Goal: Task Accomplishment & Management: Manage account settings

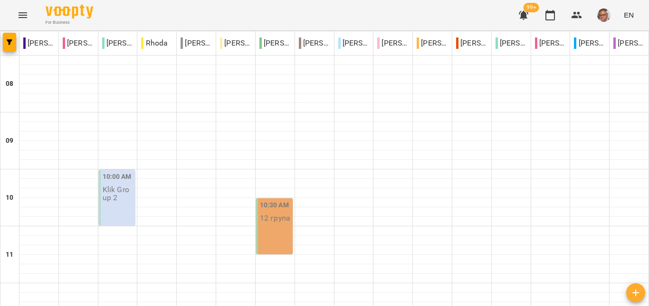
scroll to position [447, 0]
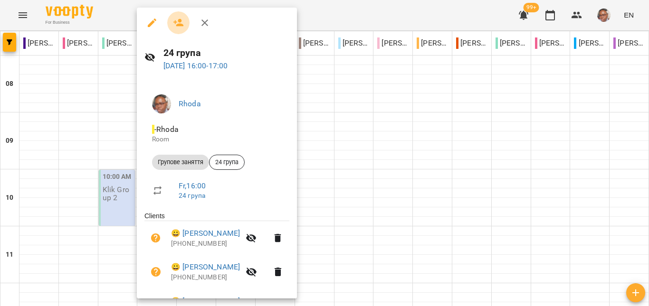
click at [184, 28] on button "button" at bounding box center [178, 22] width 23 height 23
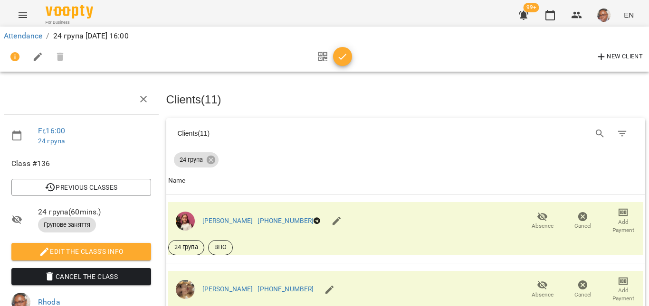
click at [383, 150] on div "24 група" at bounding box center [406, 158] width 464 height 19
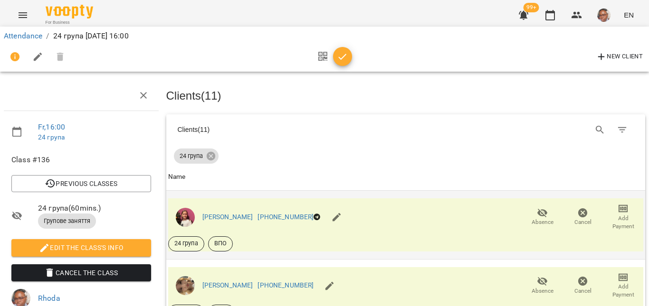
scroll to position [117, 0]
click at [537, 209] on icon "button" at bounding box center [542, 213] width 10 height 9
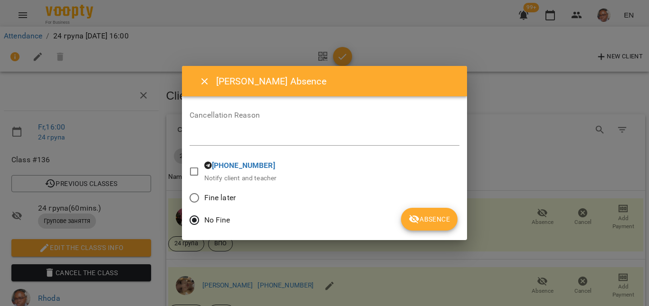
click at [355, 132] on div "*" at bounding box center [325, 138] width 270 height 15
drag, startPoint x: 241, startPoint y: 133, endPoint x: 185, endPoint y: 130, distance: 55.7
click at [185, 130] on div "[PERSON_NAME] Cancellation Reason ********* * [PHONE_NUMBER] Notify client and …" at bounding box center [324, 153] width 285 height 174
type textarea "*********"
click at [413, 219] on icon "submit" at bounding box center [413, 219] width 11 height 11
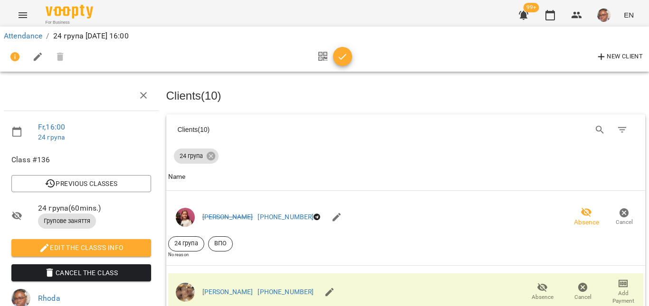
scroll to position [161, 0]
click at [540, 282] on icon "button" at bounding box center [542, 287] width 11 height 11
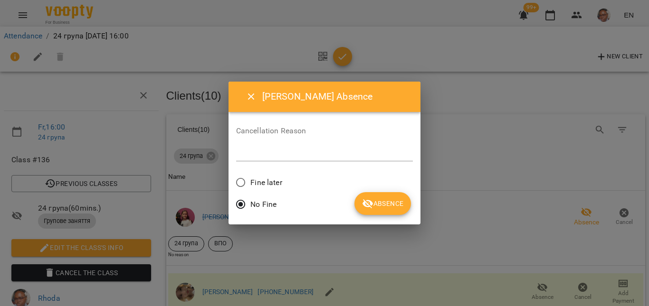
click at [349, 146] on div "Cancellation Reason *" at bounding box center [324, 146] width 177 height 38
click at [349, 149] on textarea at bounding box center [324, 153] width 177 height 9
paste textarea "*********"
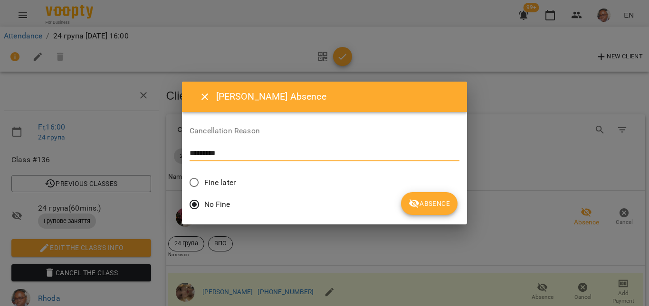
type textarea "*********"
click at [392, 217] on div "No Fine" at bounding box center [325, 206] width 270 height 22
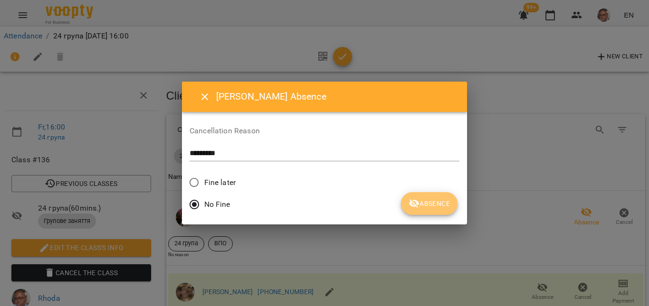
click at [408, 209] on span "Absence" at bounding box center [428, 203] width 41 height 11
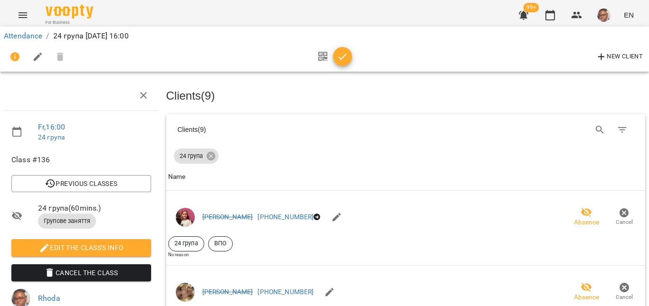
drag, startPoint x: 392, startPoint y: 209, endPoint x: 330, endPoint y: 190, distance: 64.3
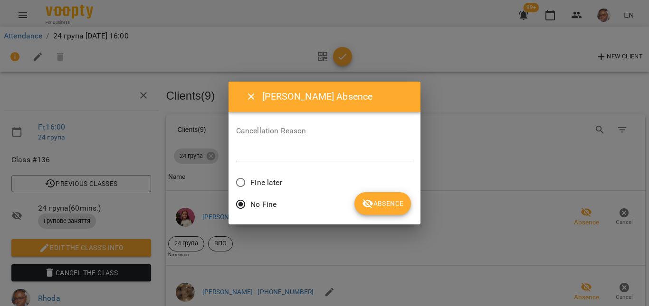
drag, startPoint x: 376, startPoint y: 169, endPoint x: 376, endPoint y: 159, distance: 10.0
click at [376, 165] on div "Cancellation Reason *" at bounding box center [324, 146] width 177 height 53
click at [376, 157] on textarea at bounding box center [324, 153] width 177 height 9
paste textarea "*********"
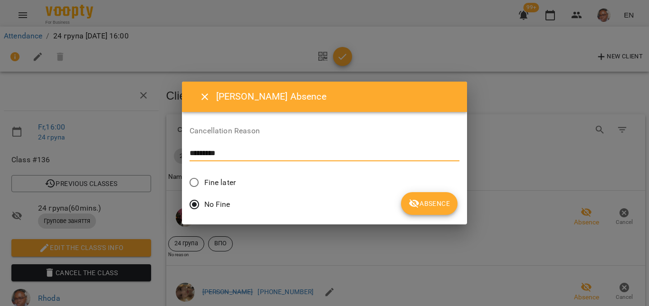
type textarea "*********"
click at [372, 216] on div "No Fine" at bounding box center [325, 206] width 270 height 22
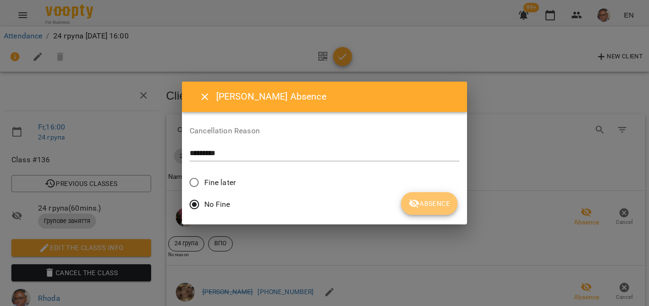
click at [408, 205] on span "Absence" at bounding box center [428, 203] width 41 height 11
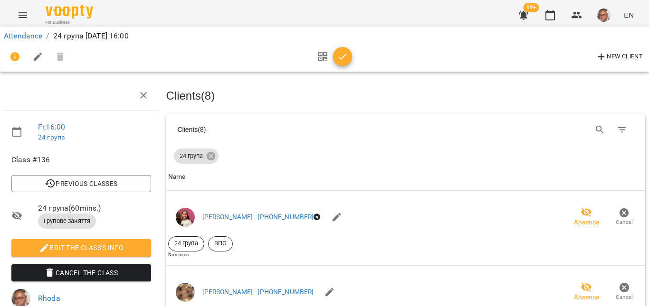
scroll to position [701, 0]
click at [342, 57] on icon "button" at bounding box center [343, 57] width 8 height 6
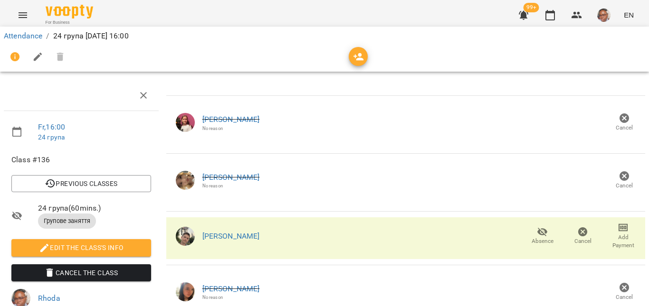
scroll to position [0, 0]
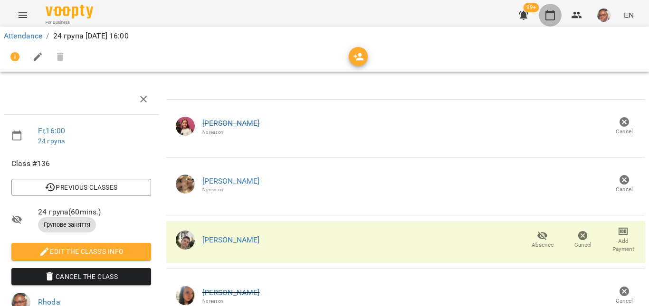
click at [552, 16] on icon "button" at bounding box center [549, 14] width 11 height 11
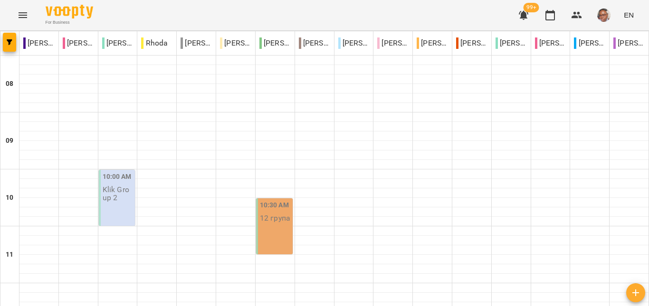
scroll to position [478, 0]
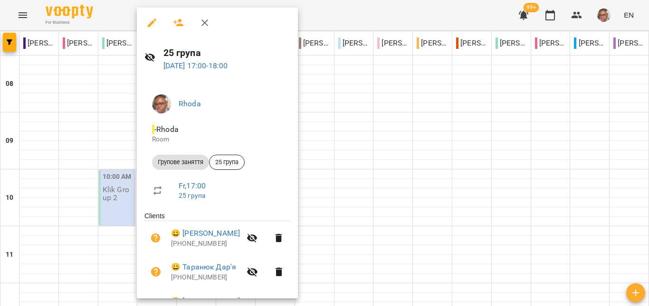
click at [178, 22] on icon "button" at bounding box center [178, 22] width 11 height 11
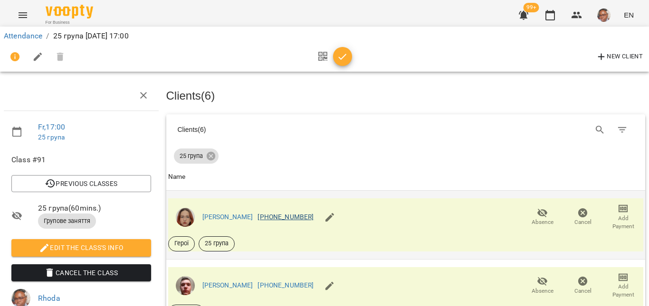
scroll to position [228, 0]
